Goal: Information Seeking & Learning: Check status

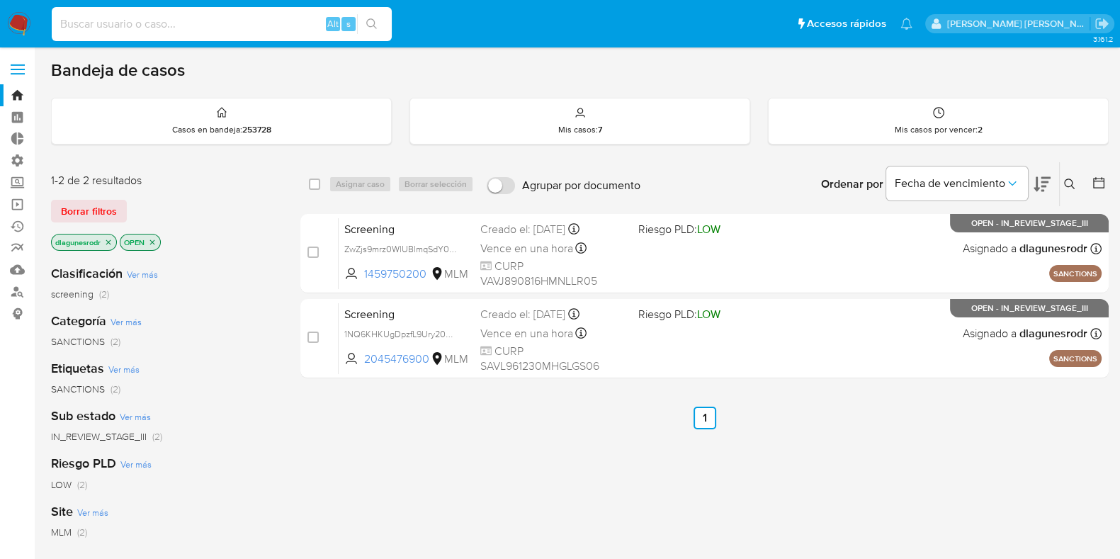
click at [226, 30] on input at bounding box center [222, 24] width 340 height 18
paste input "501626167"
type input "501626167"
click at [368, 26] on icon "search-icon" at bounding box center [371, 23] width 11 height 11
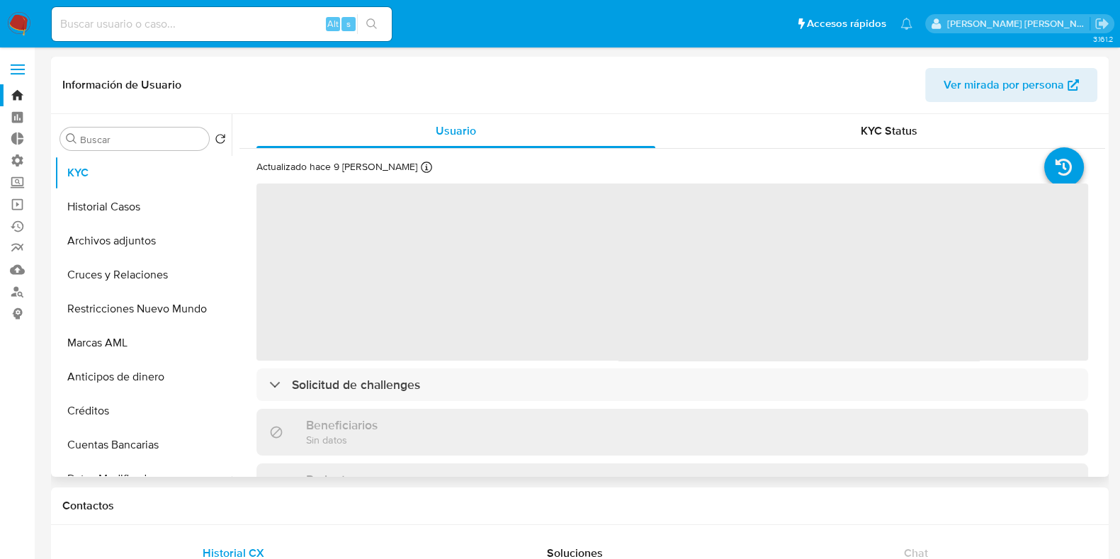
select select "10"
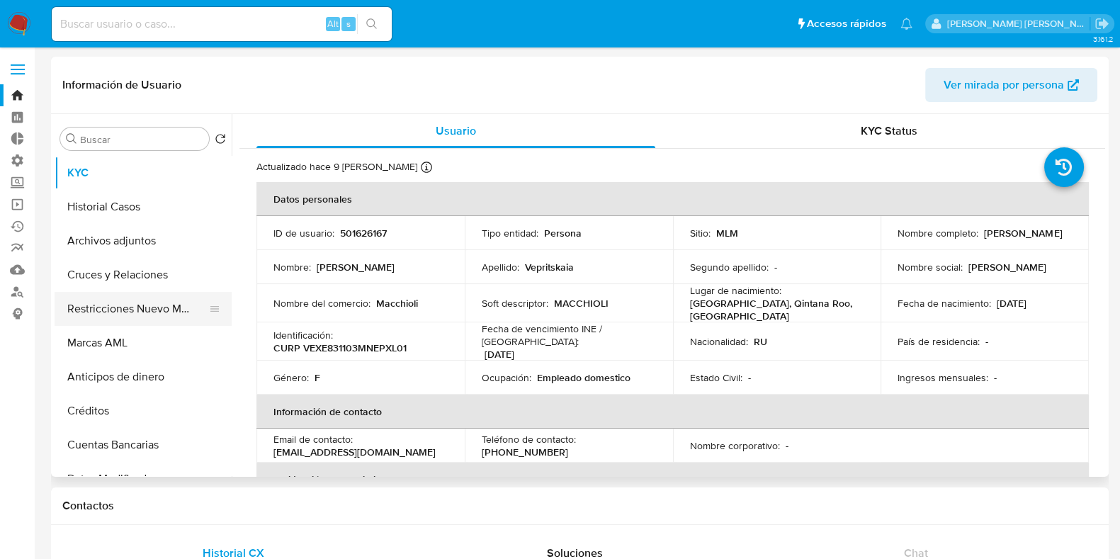
click at [115, 312] on button "Restricciones Nuevo Mundo" at bounding box center [138, 309] width 166 height 34
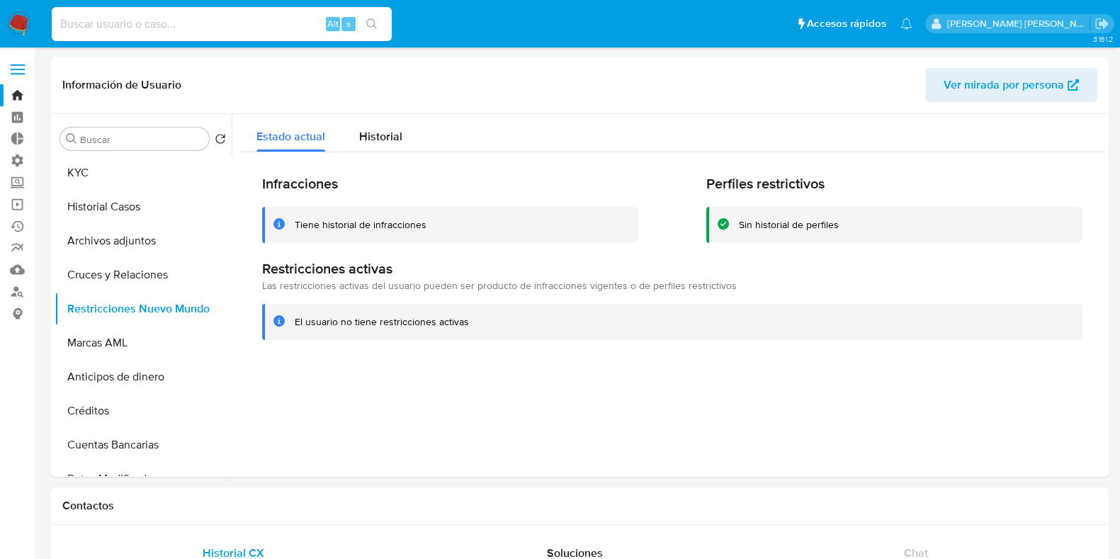
click at [111, 28] on input at bounding box center [222, 24] width 340 height 18
paste input "448731488"
type input "448731488"
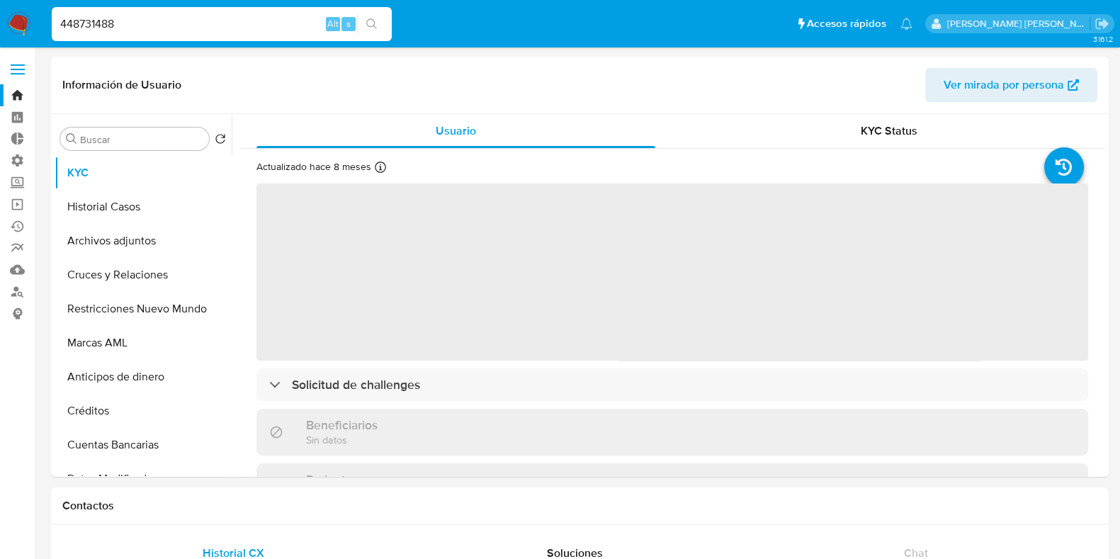
select select "10"
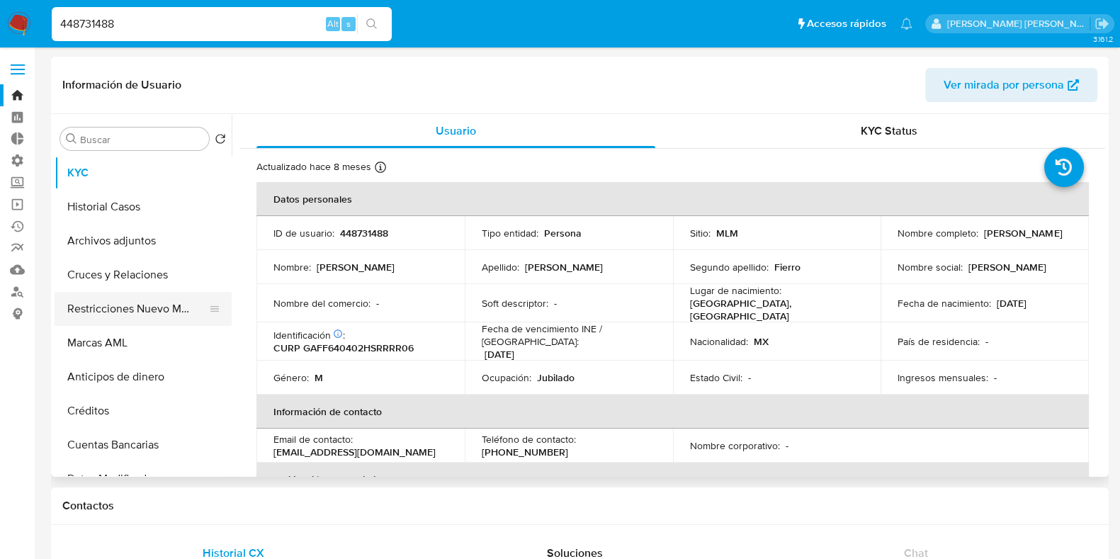
click at [154, 313] on button "Restricciones Nuevo Mundo" at bounding box center [138, 309] width 166 height 34
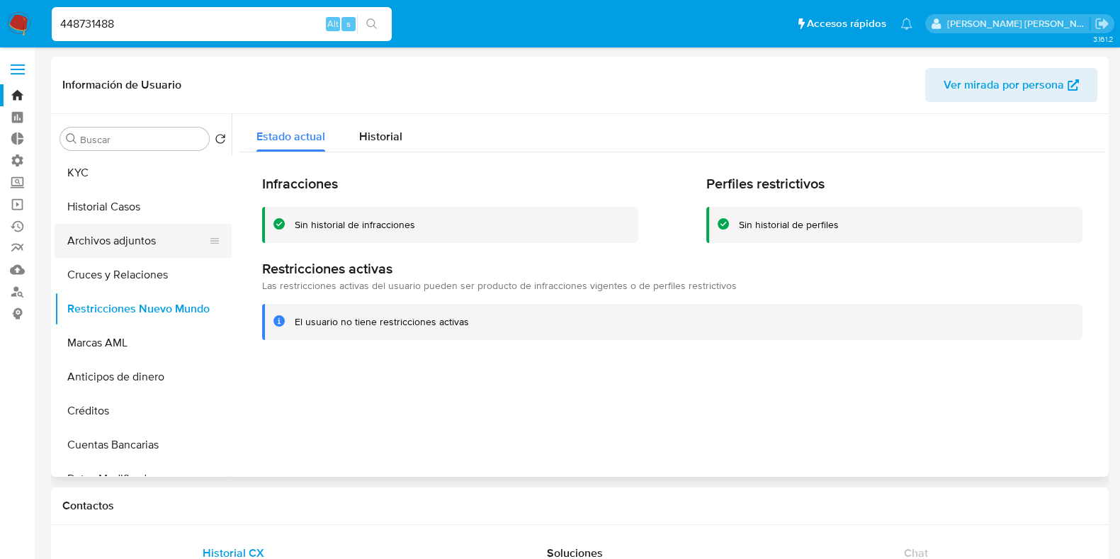
click at [114, 234] on button "Archivos adjuntos" at bounding box center [138, 241] width 166 height 34
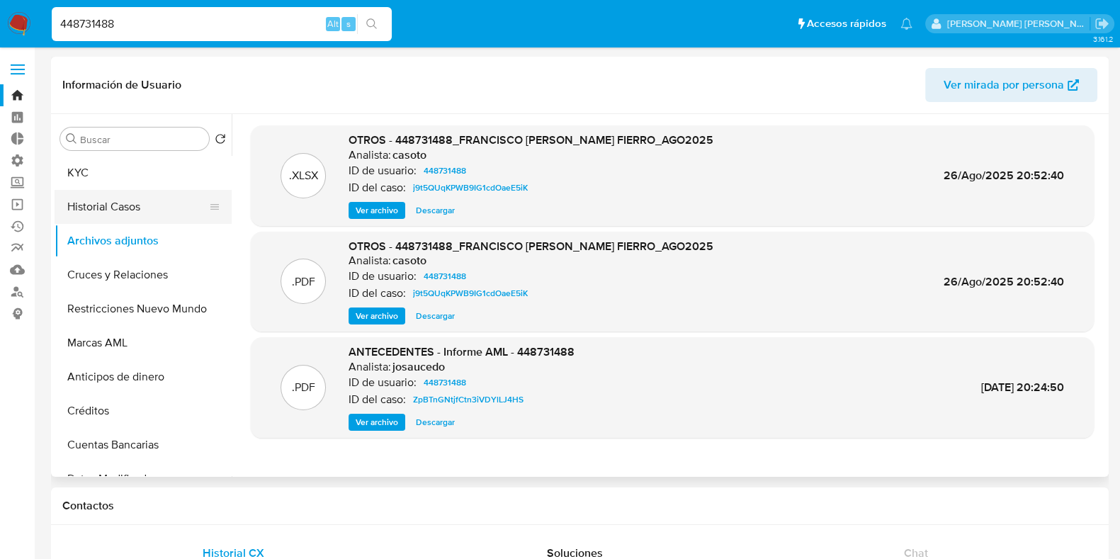
click at [108, 206] on button "Historial Casos" at bounding box center [138, 207] width 166 height 34
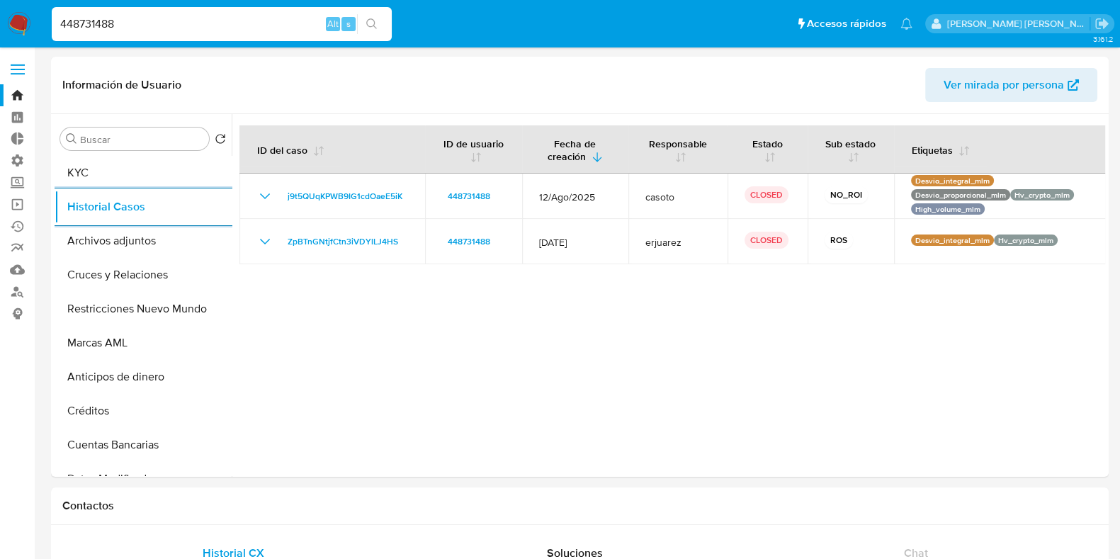
click at [81, 30] on input "448731488" at bounding box center [222, 24] width 340 height 18
paste input "501626167"
type input "501626167"
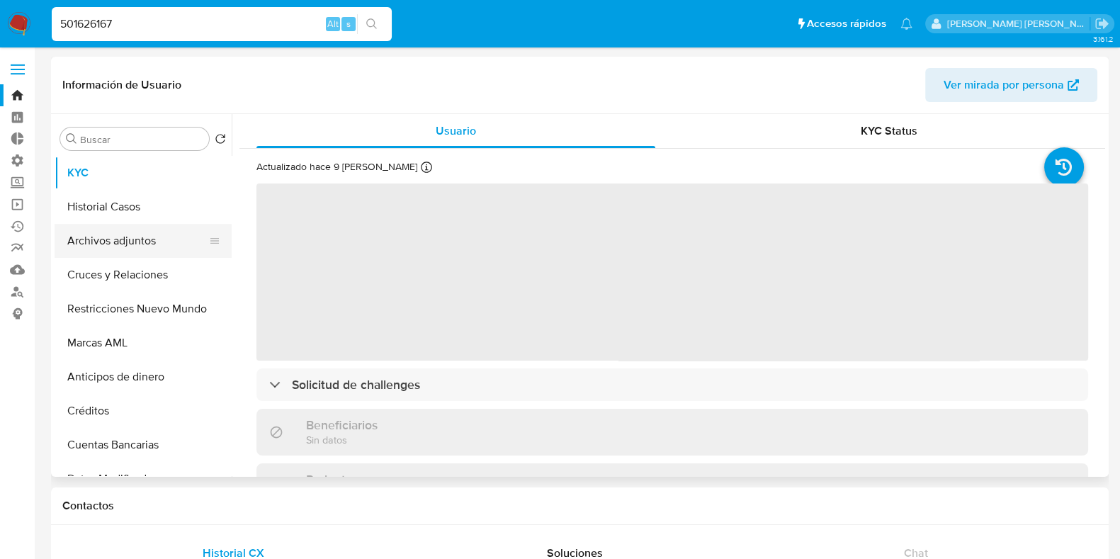
select select "10"
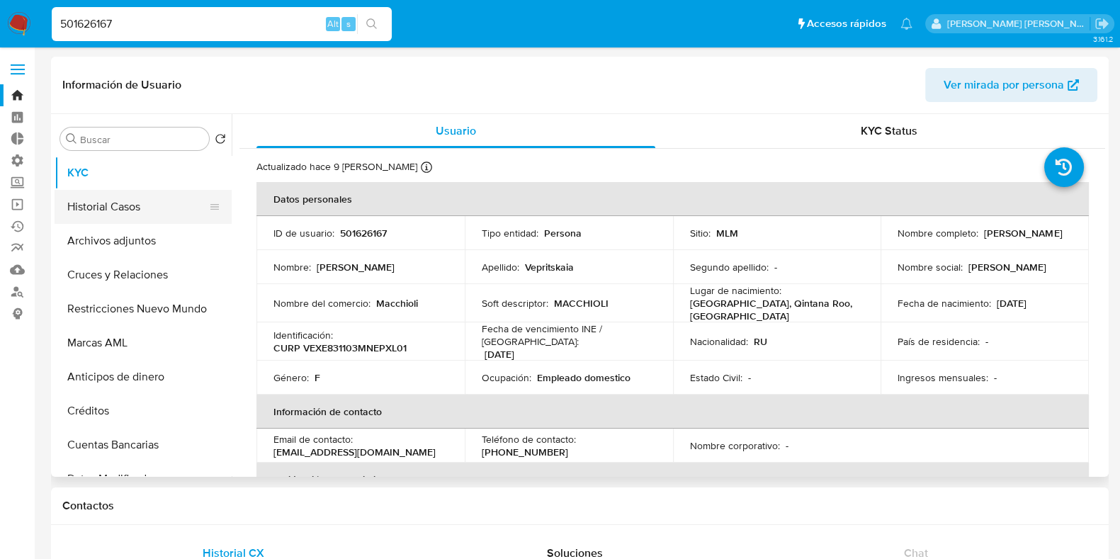
click at [124, 201] on button "Historial Casos" at bounding box center [138, 207] width 166 height 34
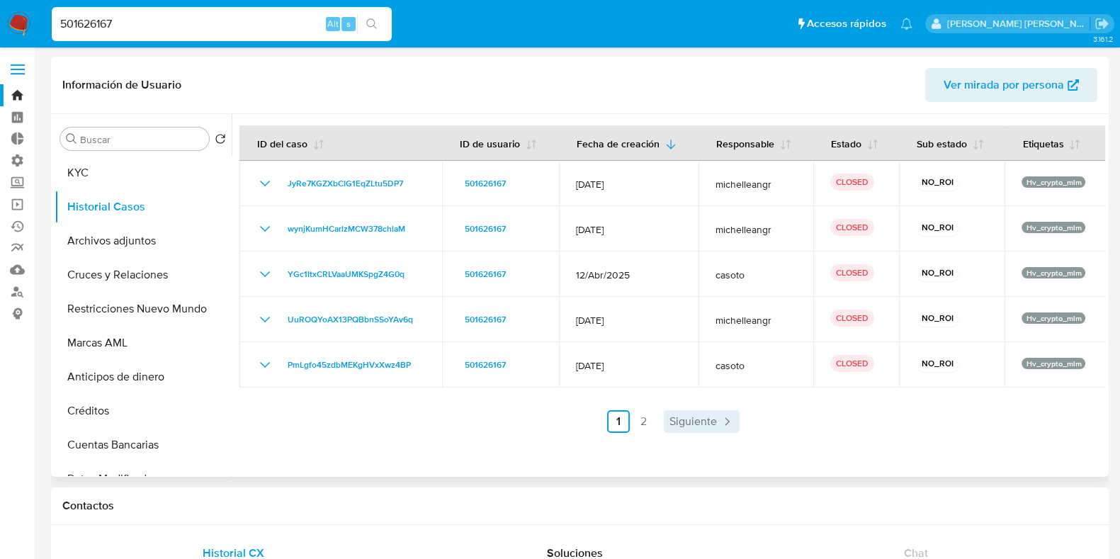
click at [666, 419] on link "Siguiente" at bounding box center [702, 421] width 76 height 23
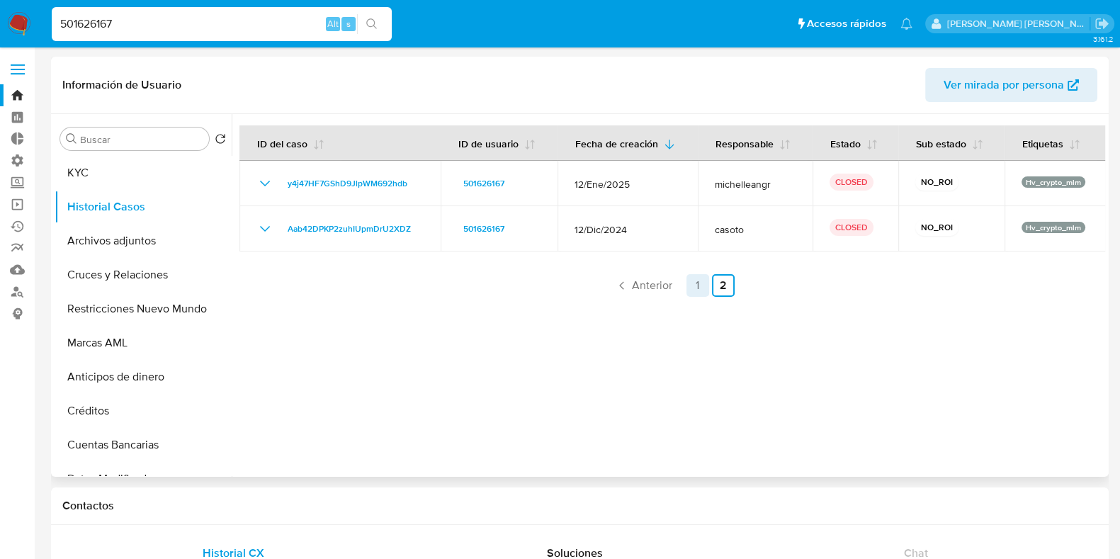
click at [694, 291] on link "1" at bounding box center [698, 285] width 23 height 23
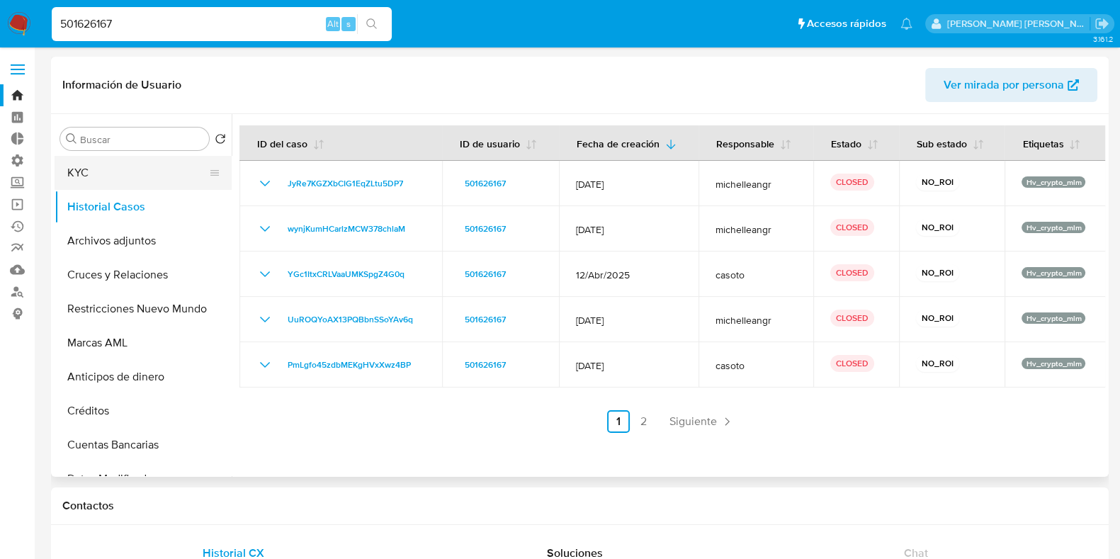
click at [113, 169] on button "KYC" at bounding box center [138, 173] width 166 height 34
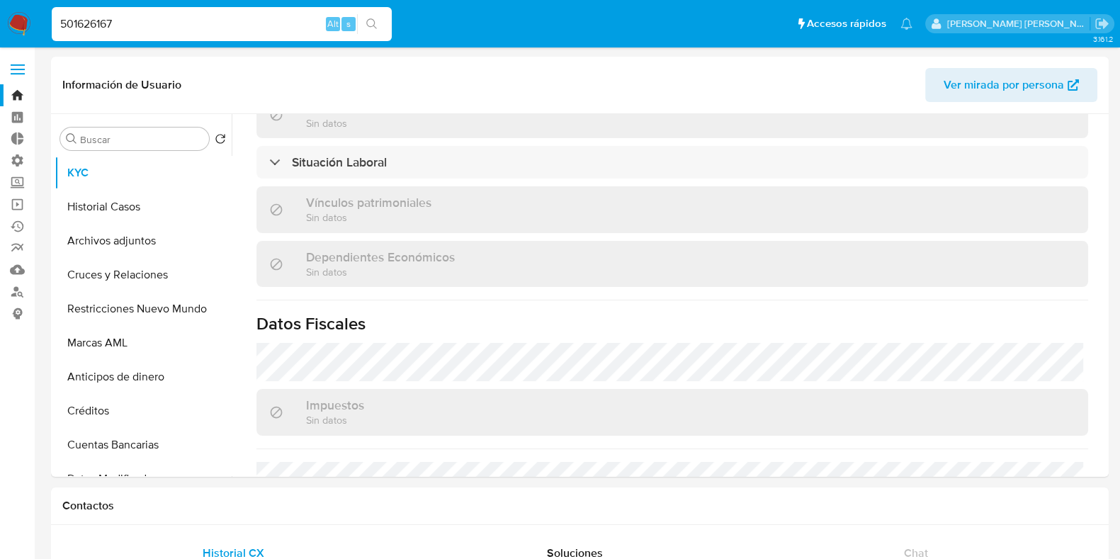
scroll to position [877, 0]
